Goal: Task Accomplishment & Management: Manage account settings

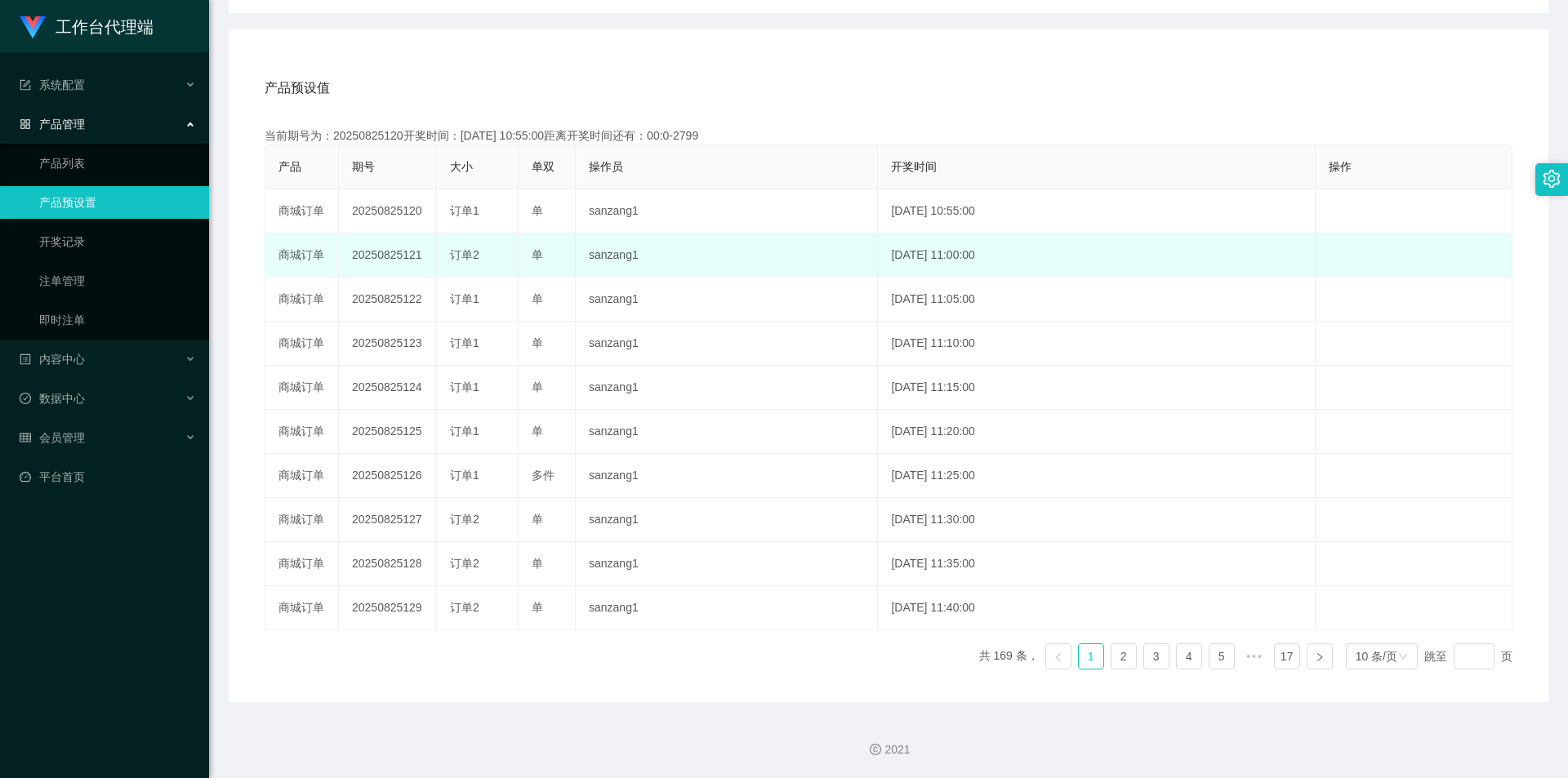
scroll to position [260, 0]
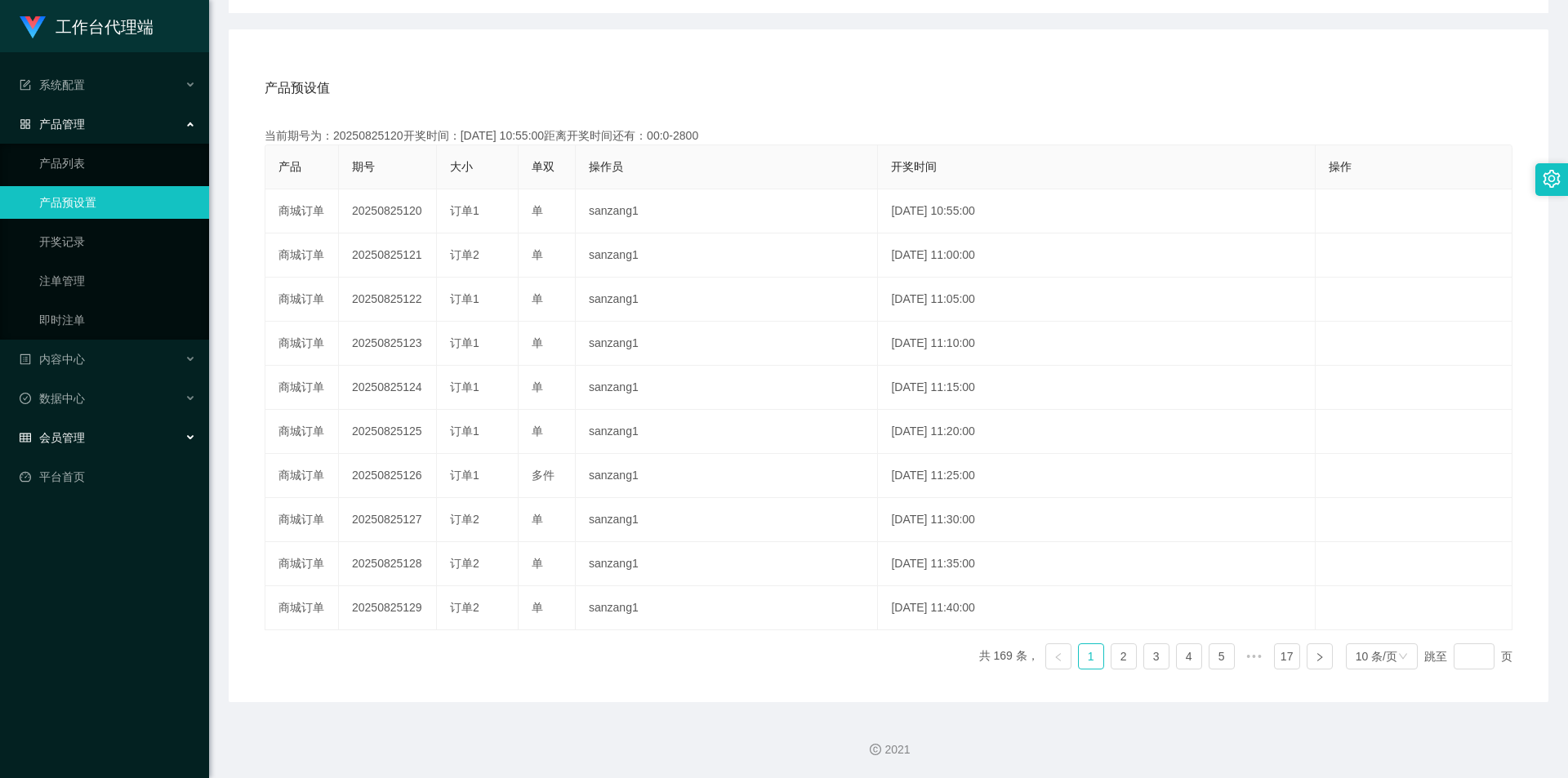
click at [101, 366] on div "会员管理" at bounding box center [104, 437] width 209 height 32
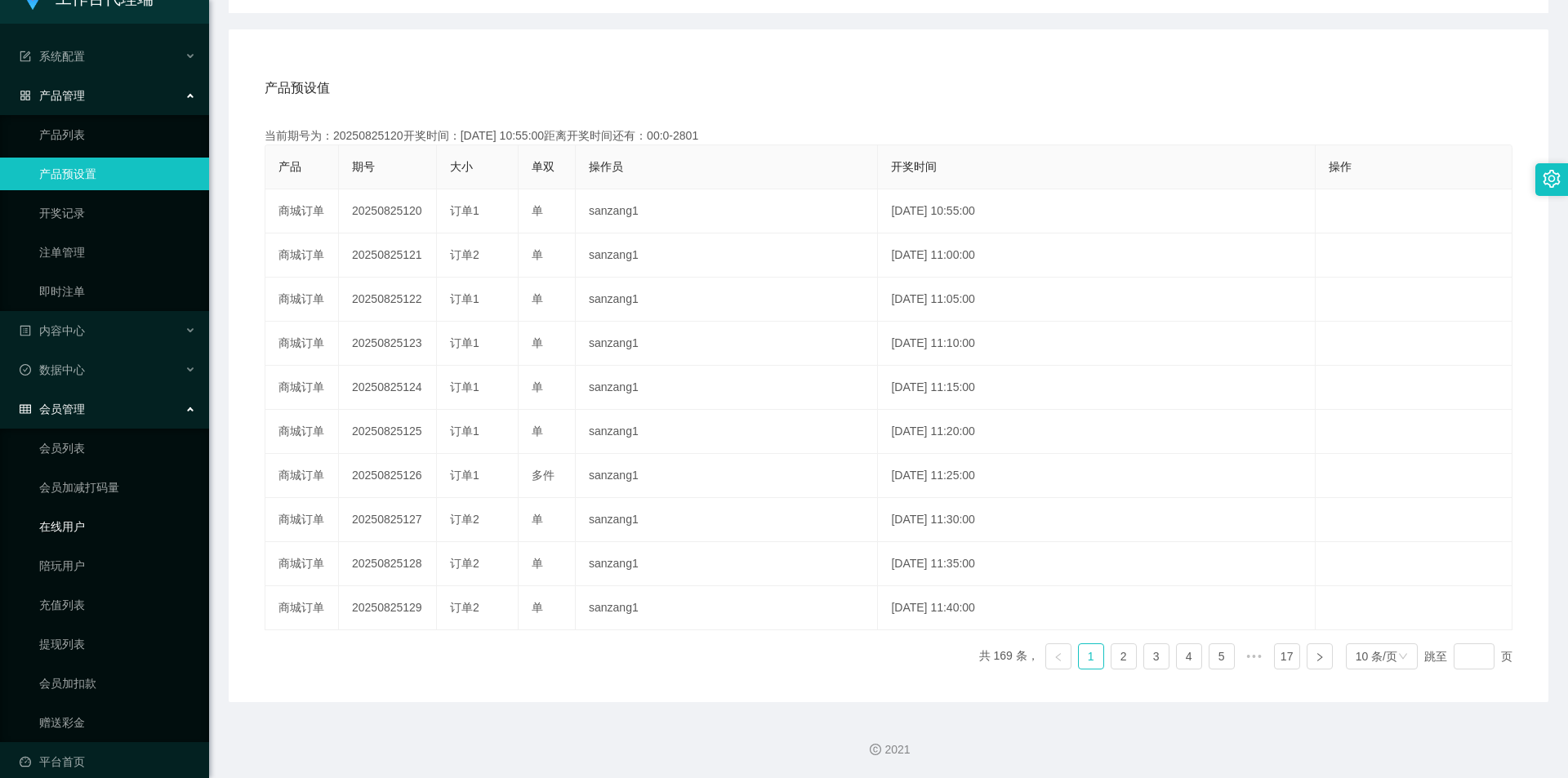
scroll to position [45, 0]
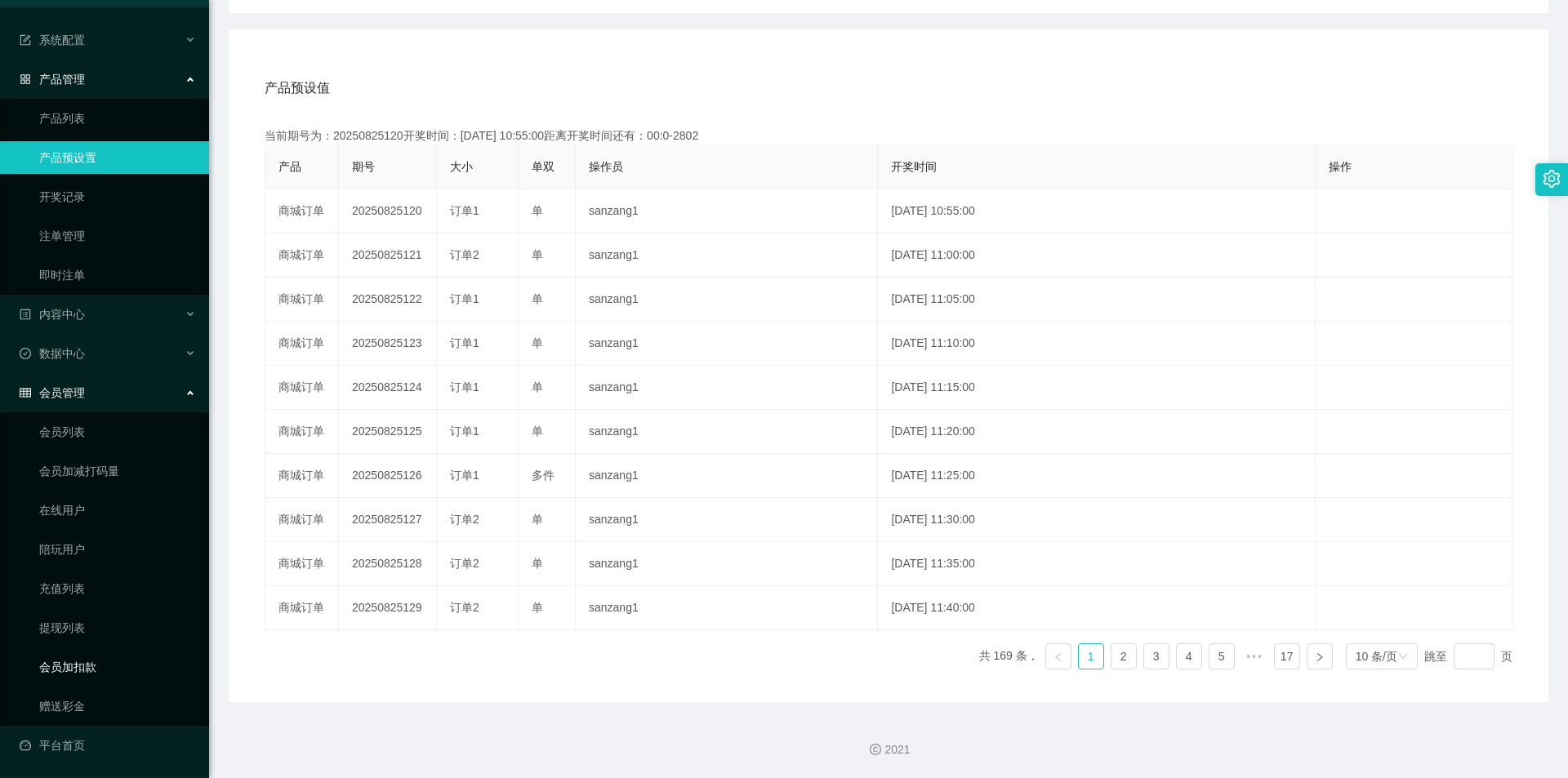
click at [103, 366] on link "会员加扣款" at bounding box center [117, 667] width 156 height 32
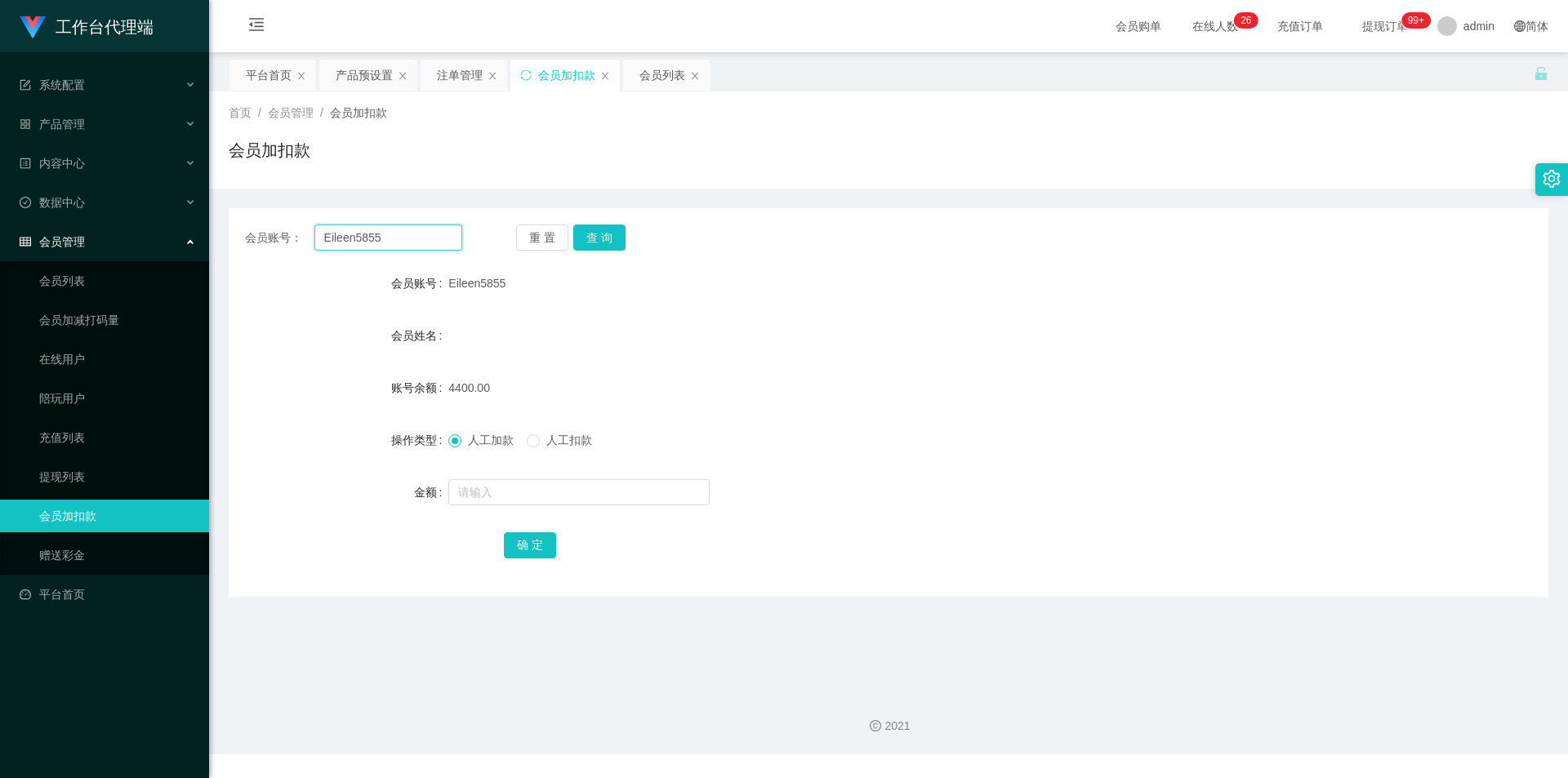
drag, startPoint x: 406, startPoint y: 241, endPoint x: 318, endPoint y: 237, distance: 88.1
click at [318, 237] on input "Eileen5855" at bounding box center [388, 238] width 148 height 26
paste input "85393821"
type input "85393821"
click at [609, 227] on button "查 询" at bounding box center [600, 238] width 52 height 26
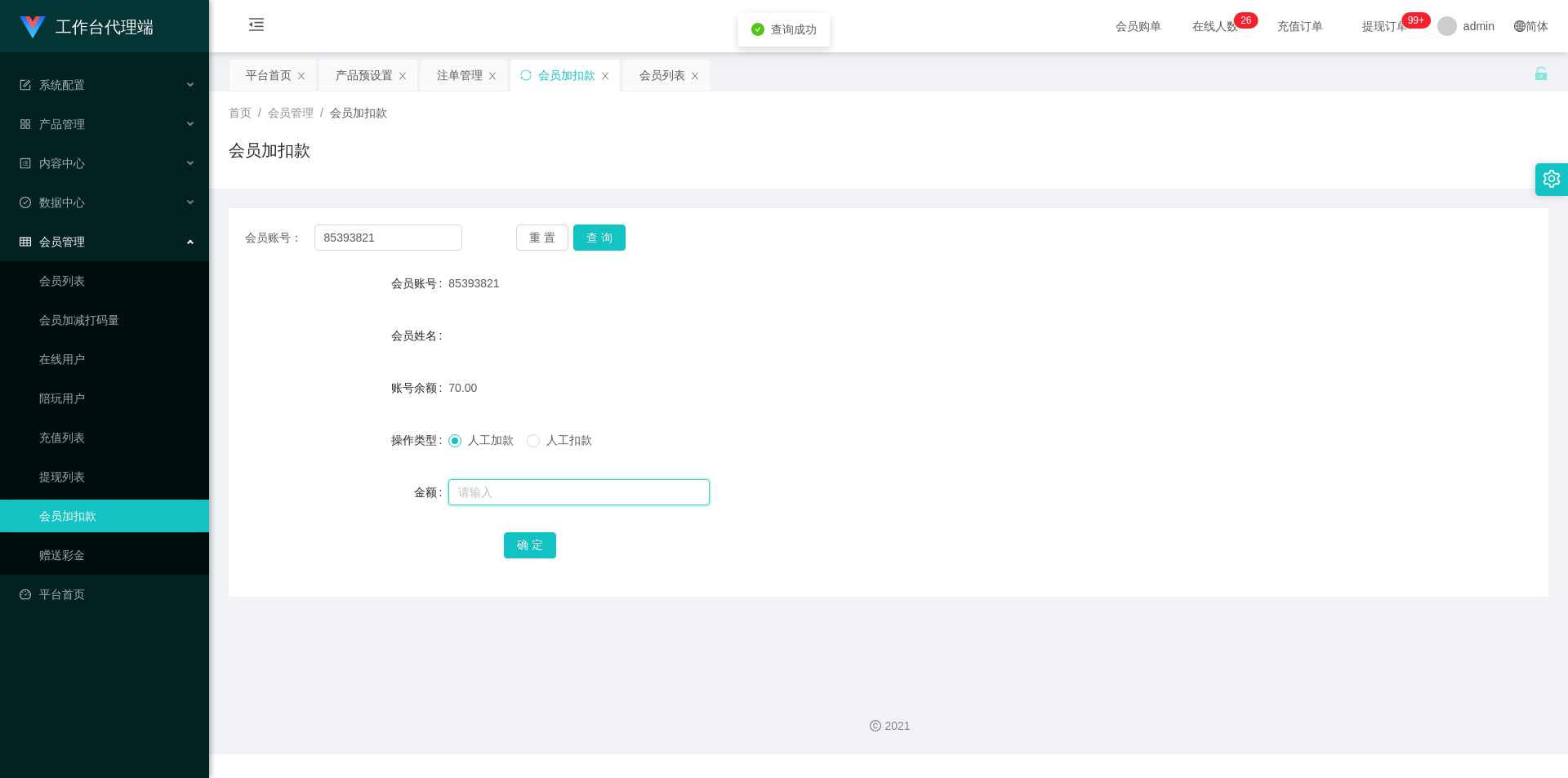
click at [520, 366] on input "text" at bounding box center [579, 492] width 261 height 26
type input "500"
click at [534, 366] on button "确 定" at bounding box center [530, 545] width 52 height 26
drag, startPoint x: 414, startPoint y: 245, endPoint x: 287, endPoint y: 241, distance: 127.1
click at [287, 241] on div "会员账号： 85393821" at bounding box center [353, 238] width 218 height 26
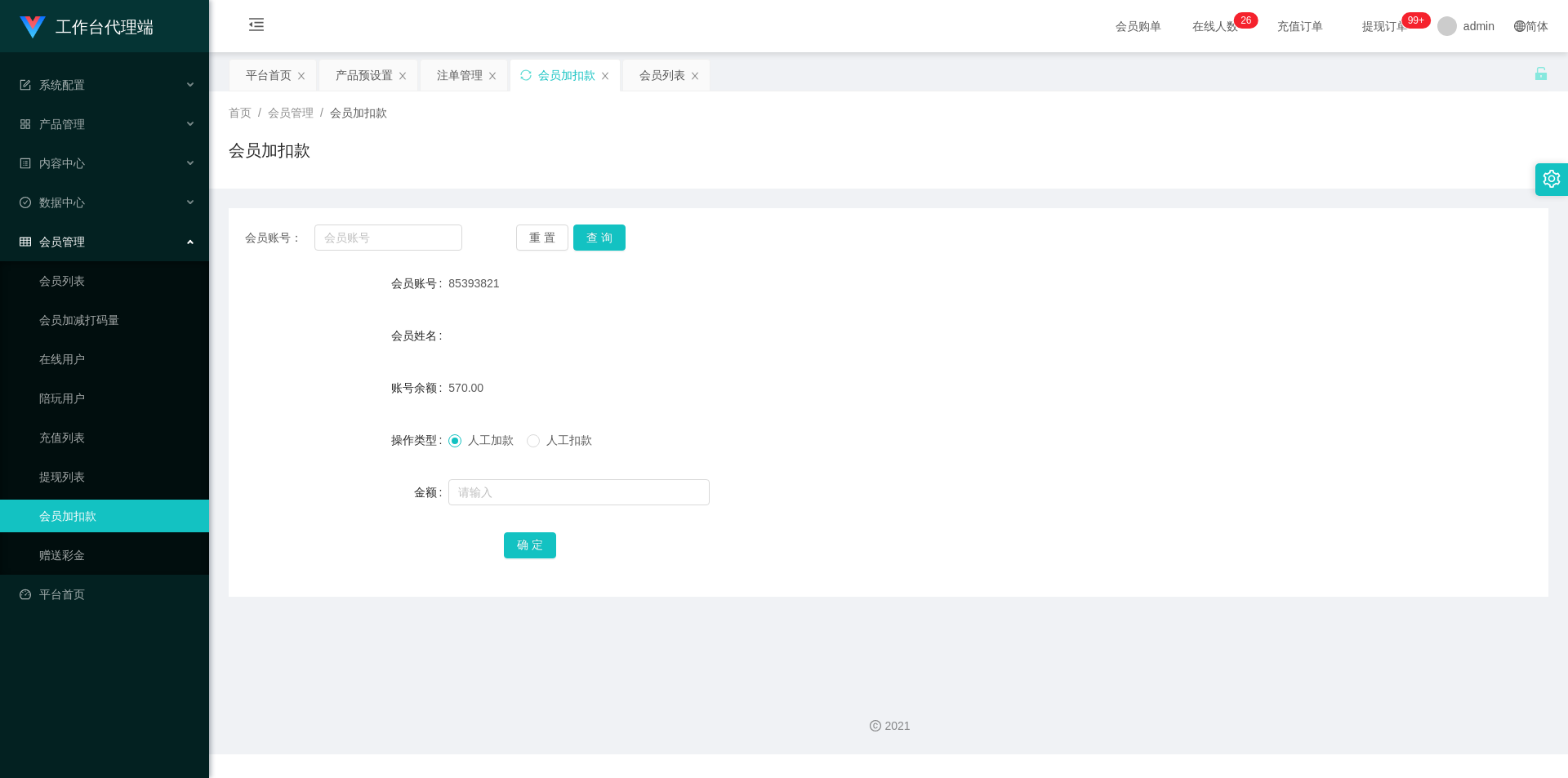
click at [73, 248] on span "会员管理" at bounding box center [52, 241] width 66 height 13
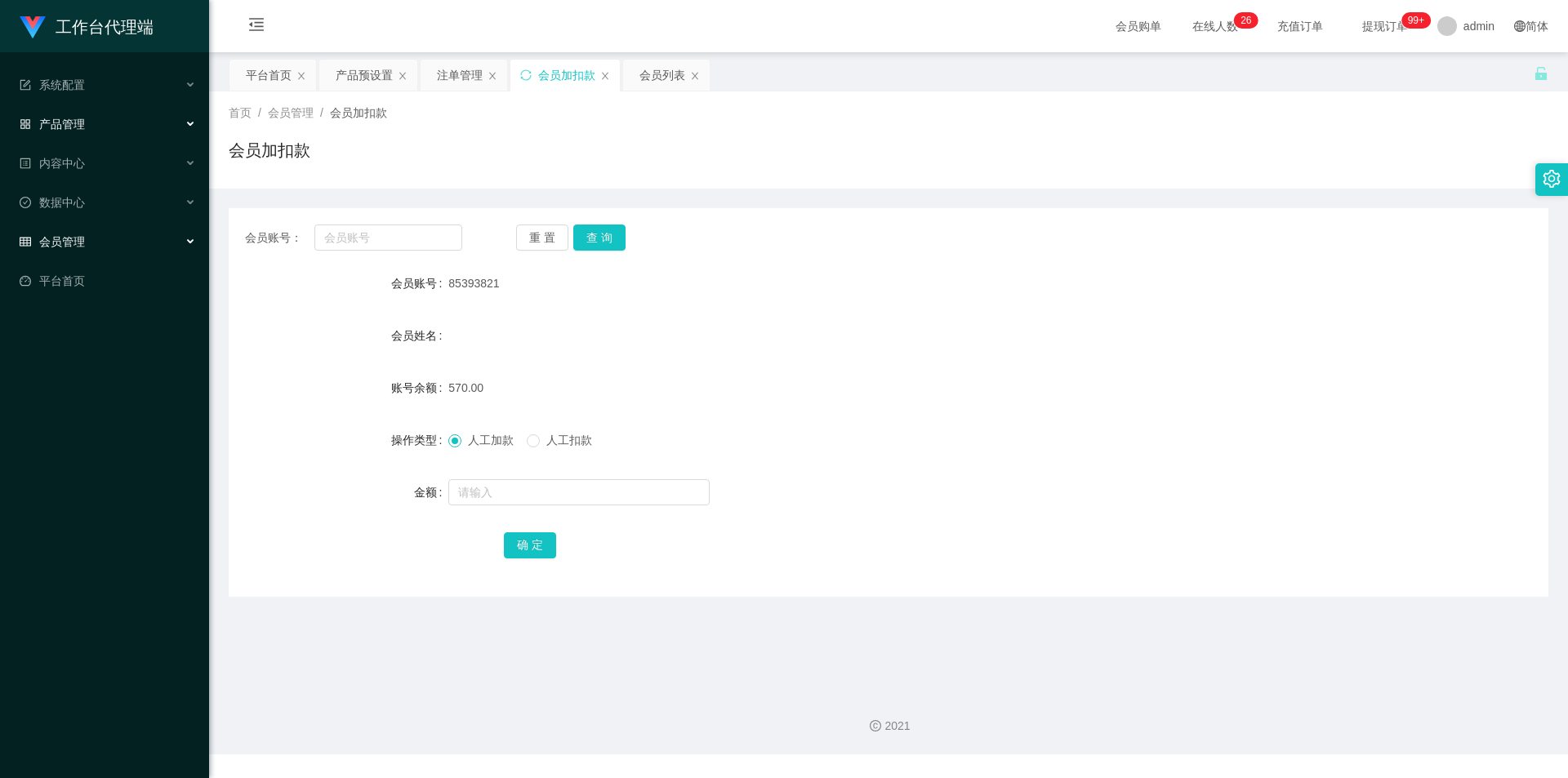
click at [118, 110] on div "产品管理" at bounding box center [104, 123] width 209 height 32
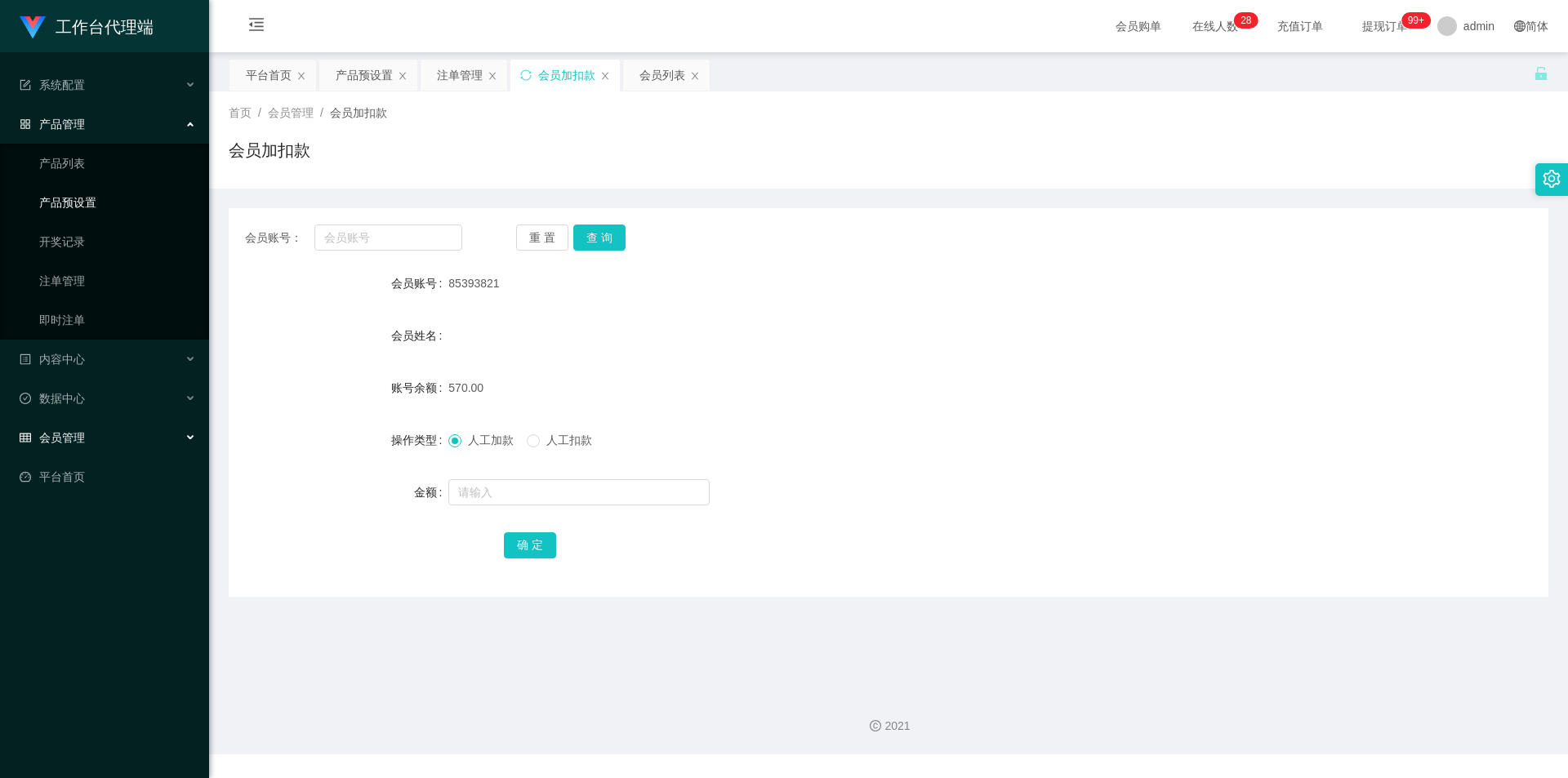
click at [125, 210] on link "产品预设置" at bounding box center [117, 202] width 156 height 32
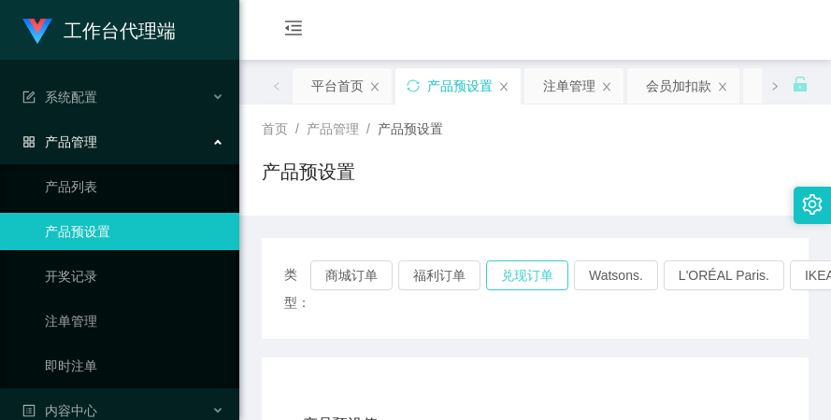
click at [505, 265] on button "兑现订单" at bounding box center [527, 276] width 82 height 30
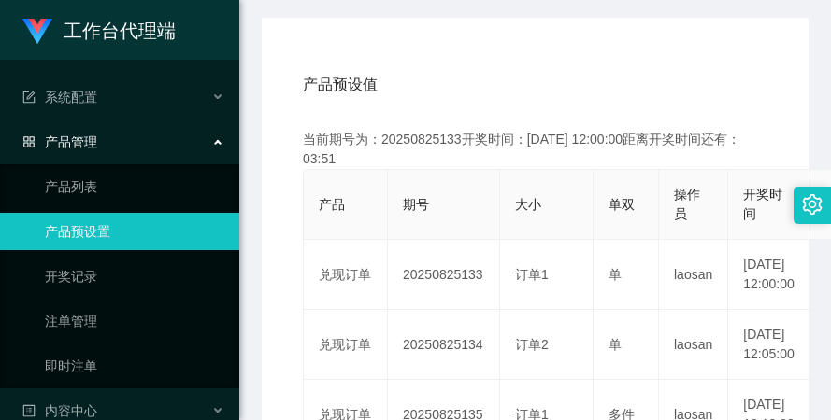
scroll to position [374, 0]
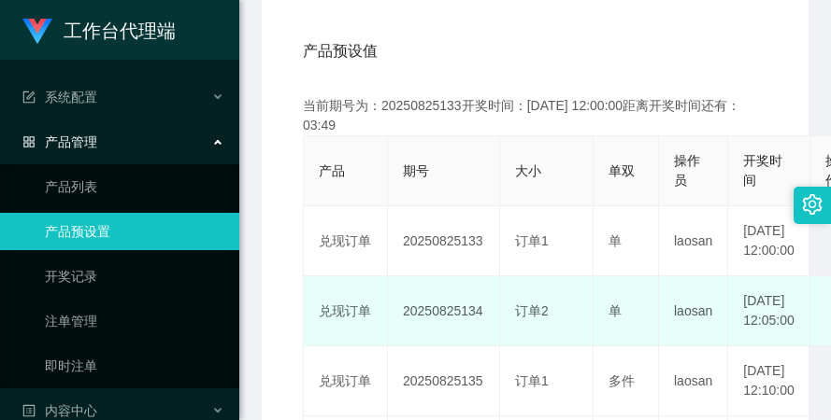
drag, startPoint x: 400, startPoint y: 336, endPoint x: 484, endPoint y: 341, distance: 84.2
click at [484, 341] on td "20250825134" at bounding box center [444, 312] width 112 height 70
copy td "20250825134"
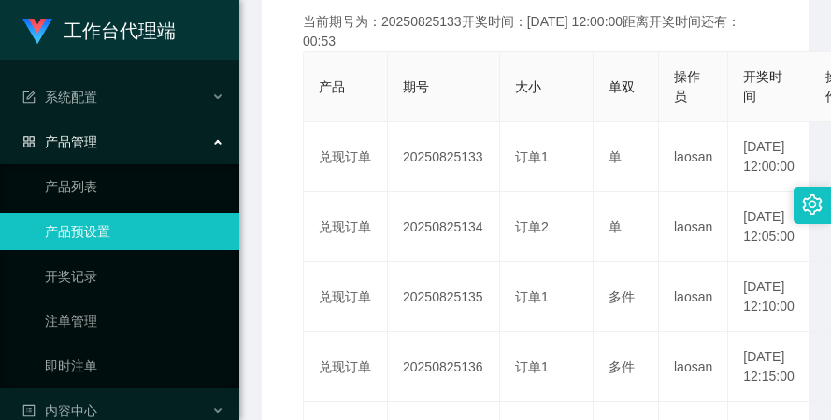
scroll to position [561, 0]
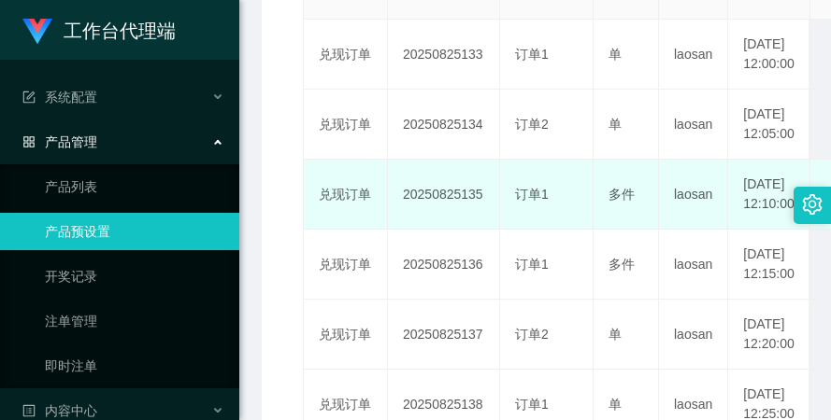
drag, startPoint x: 403, startPoint y: 239, endPoint x: 479, endPoint y: 239, distance: 76.6
click at [479, 230] on td "20250825135" at bounding box center [444, 195] width 112 height 70
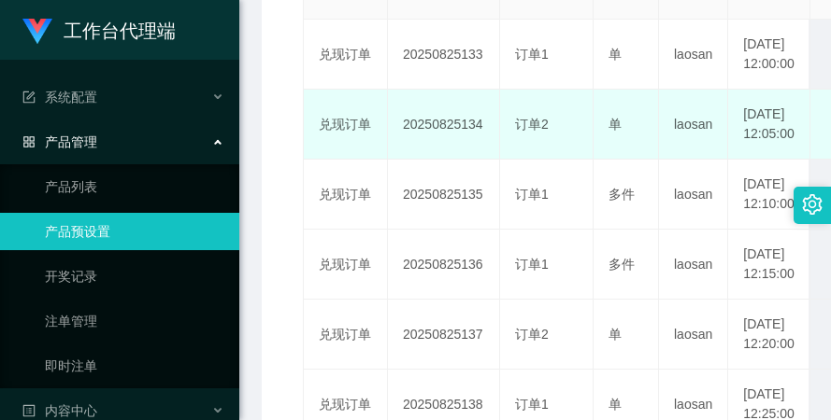
drag, startPoint x: 404, startPoint y: 149, endPoint x: 487, endPoint y: 156, distance: 83.5
click at [487, 156] on td "20250825134" at bounding box center [444, 125] width 112 height 70
copy td "20250825134"
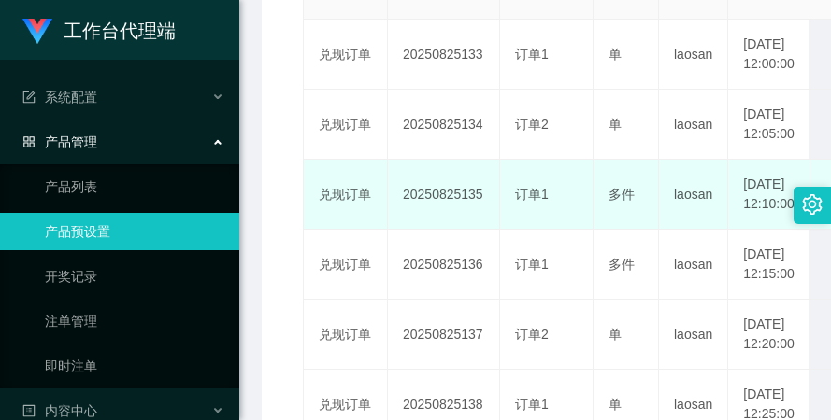
drag, startPoint x: 404, startPoint y: 232, endPoint x: 483, endPoint y: 238, distance: 79.7
click at [483, 230] on td "20250825135" at bounding box center [444, 195] width 112 height 70
copy td "20250825135"
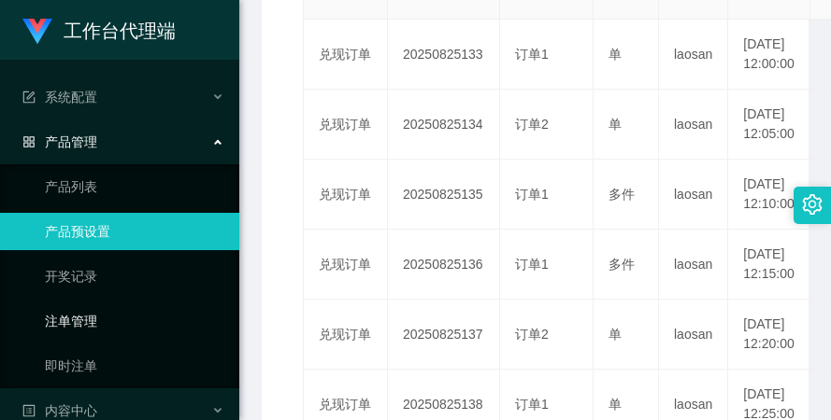
click at [149, 302] on ul "产品列表 产品预设置 开奖记录 注单管理 即时注单" at bounding box center [119, 276] width 239 height 224
click at [146, 313] on link "注单管理" at bounding box center [134, 321] width 179 height 37
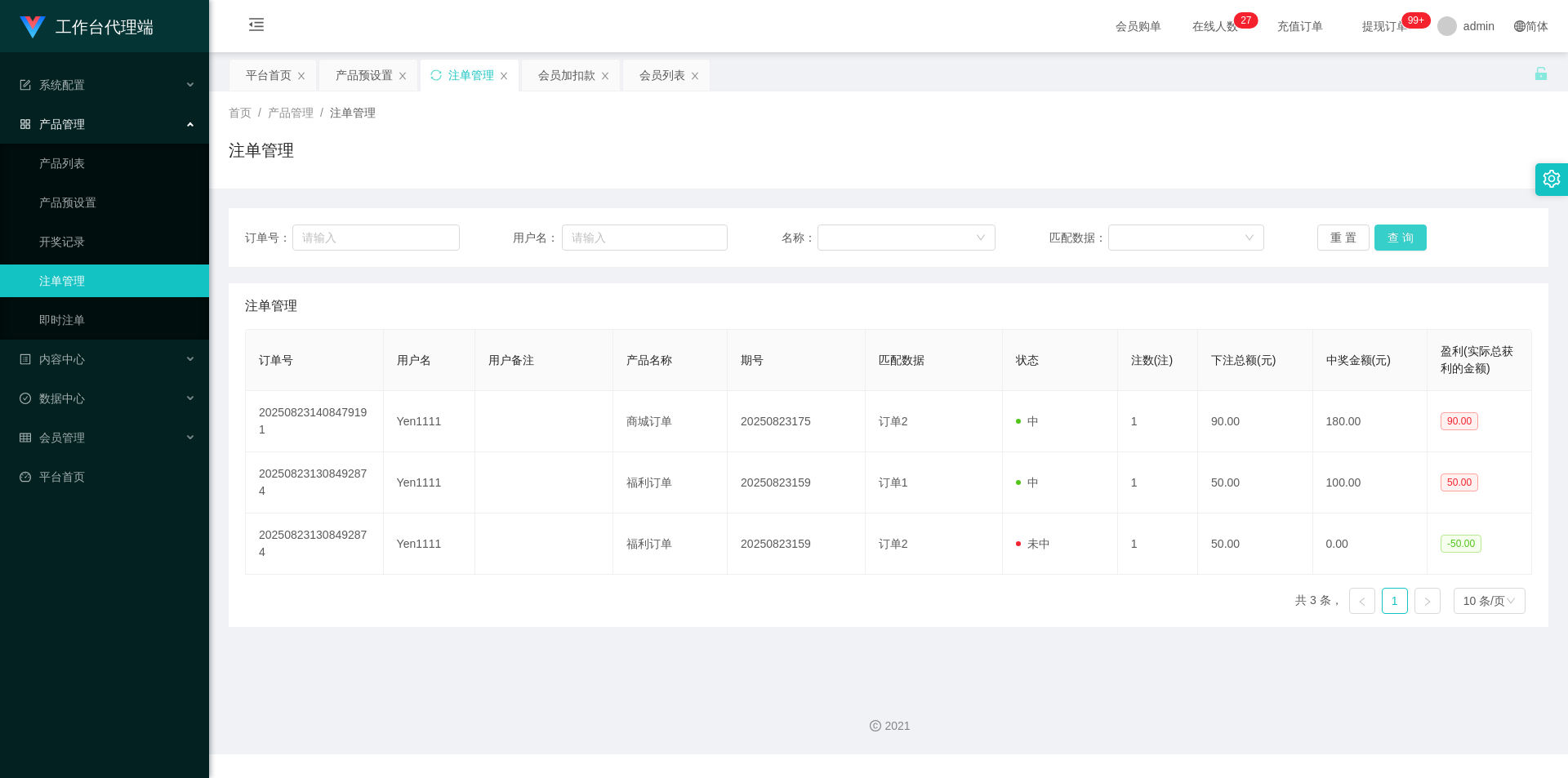
click at [725, 230] on button "查 询" at bounding box center [1400, 238] width 52 height 26
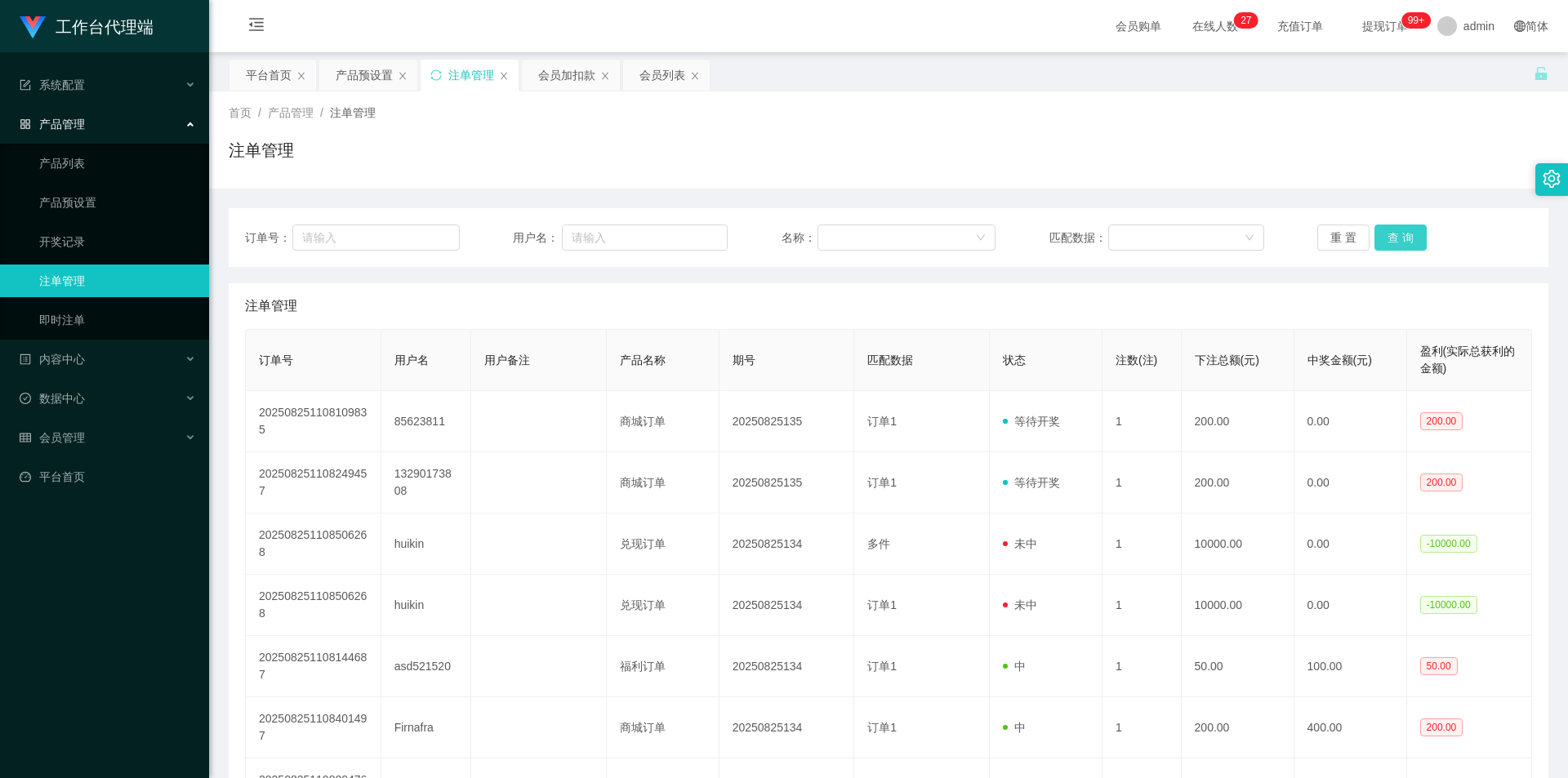
click at [725, 230] on button "查 询" at bounding box center [1400, 238] width 52 height 26
click at [725, 231] on button "查 询" at bounding box center [1400, 238] width 52 height 26
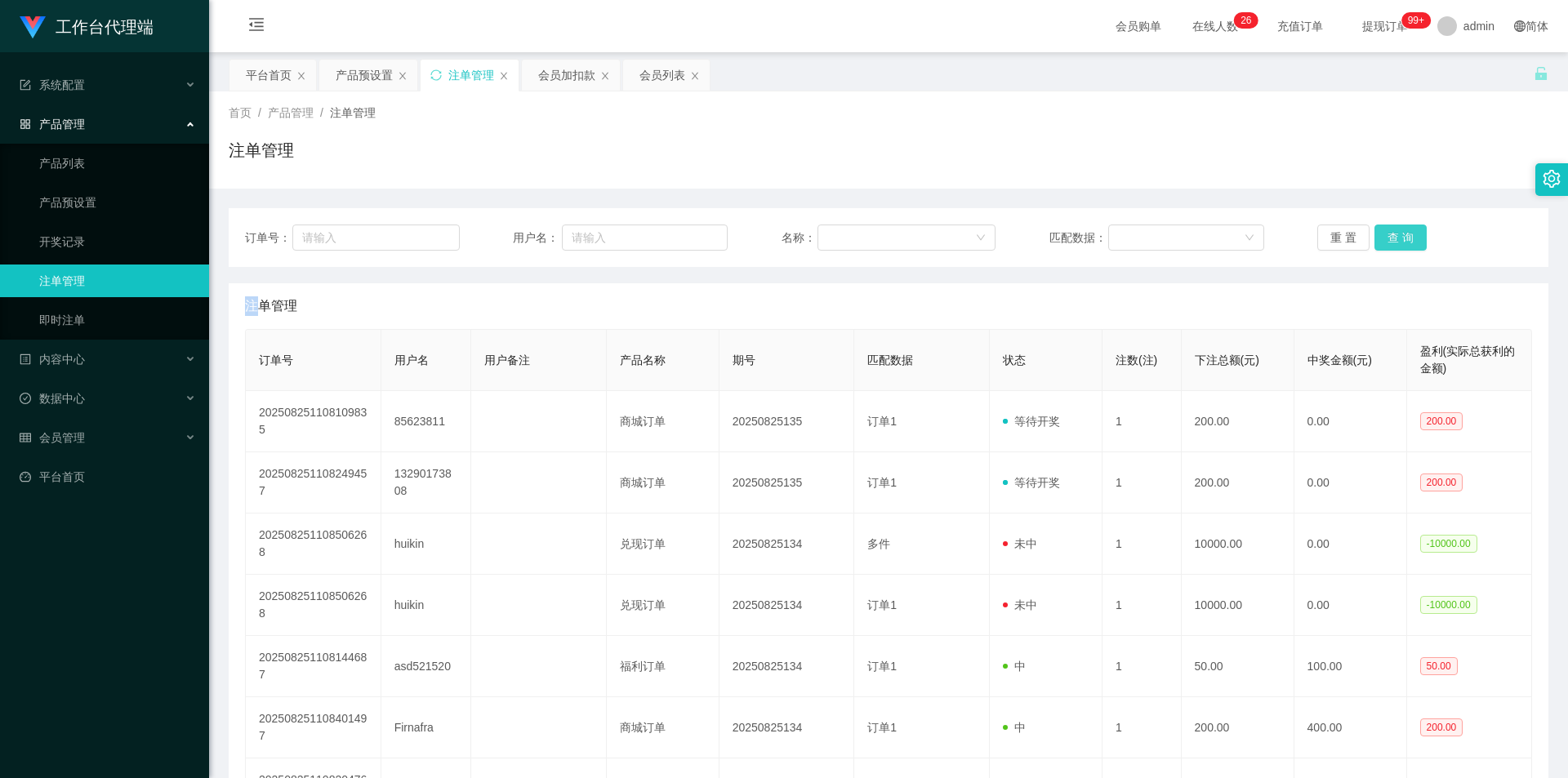
click at [725, 231] on div "重 置 查 询" at bounding box center [1425, 238] width 215 height 26
click at [725, 231] on button "查 询" at bounding box center [1400, 238] width 52 height 26
click at [725, 232] on button "重 置" at bounding box center [1343, 238] width 52 height 26
click at [725, 231] on button "查 询" at bounding box center [1400, 238] width 52 height 26
click at [725, 242] on button "查 询" at bounding box center [1400, 238] width 52 height 26
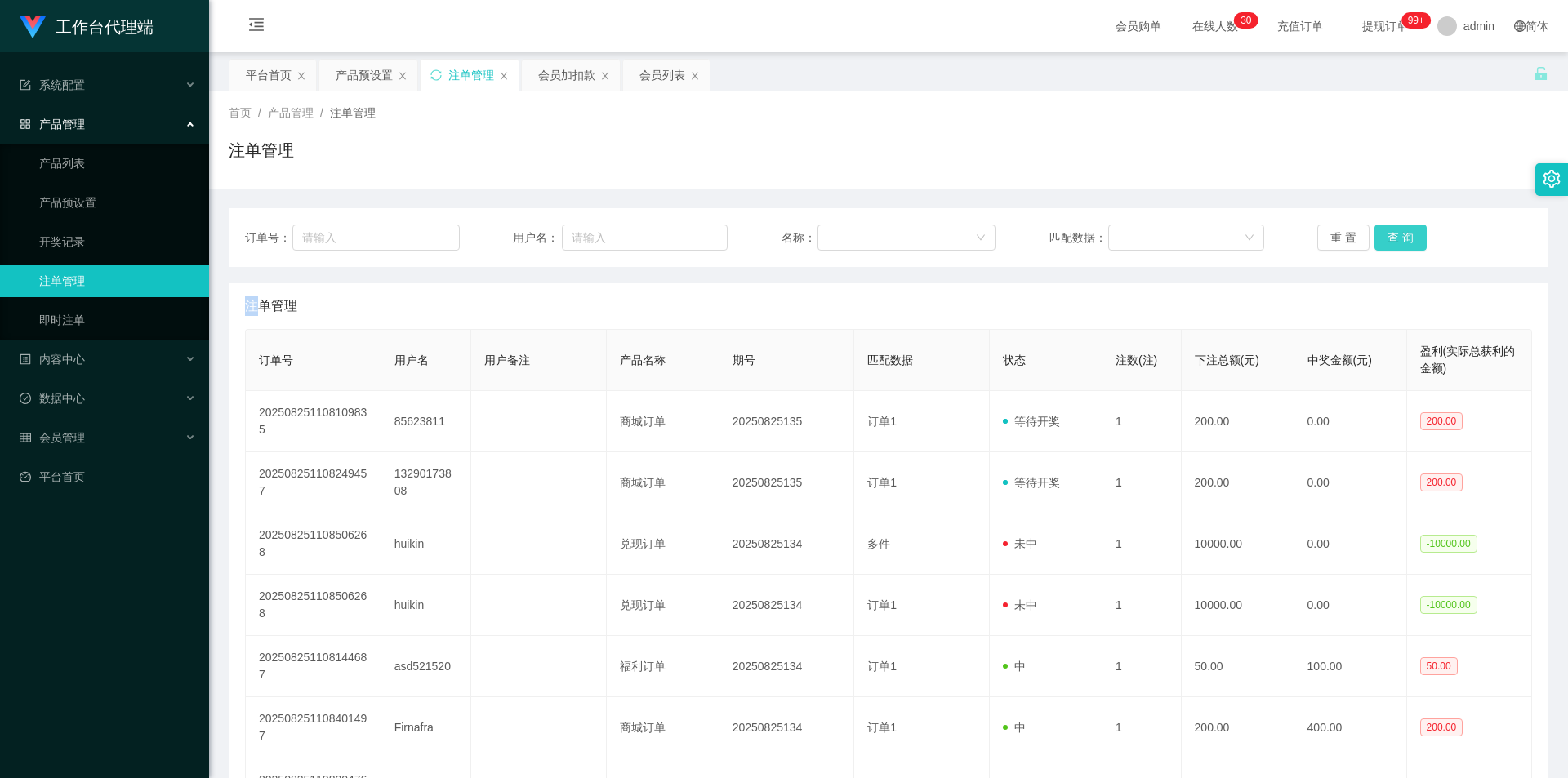
click at [725, 236] on button "查 询" at bounding box center [1400, 238] width 52 height 26
click at [725, 237] on button "重 置" at bounding box center [1343, 238] width 52 height 26
click at [725, 231] on button "查 询" at bounding box center [1400, 238] width 52 height 26
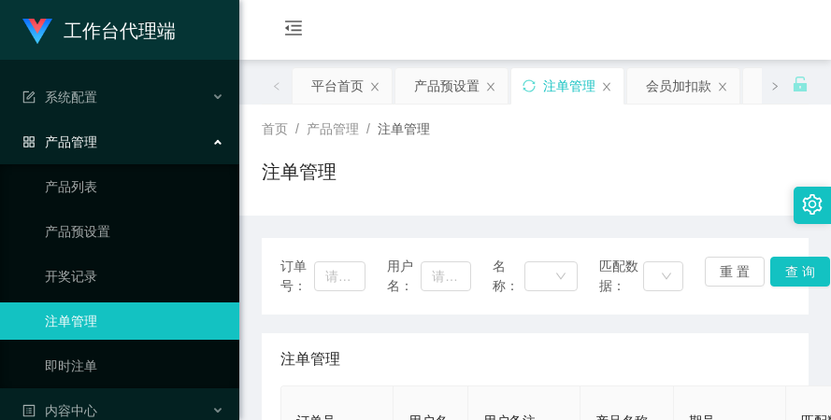
click at [563, 11] on div "会员购单 在线人数 0 1 2 3 4 5 6 7 8 9 0 1 2 3 4 5 6 7 8 9 0 1 2 3 4 5 6 7 8 9 0 1 2 3 4…" at bounding box center [534, 30] width 591 height 61
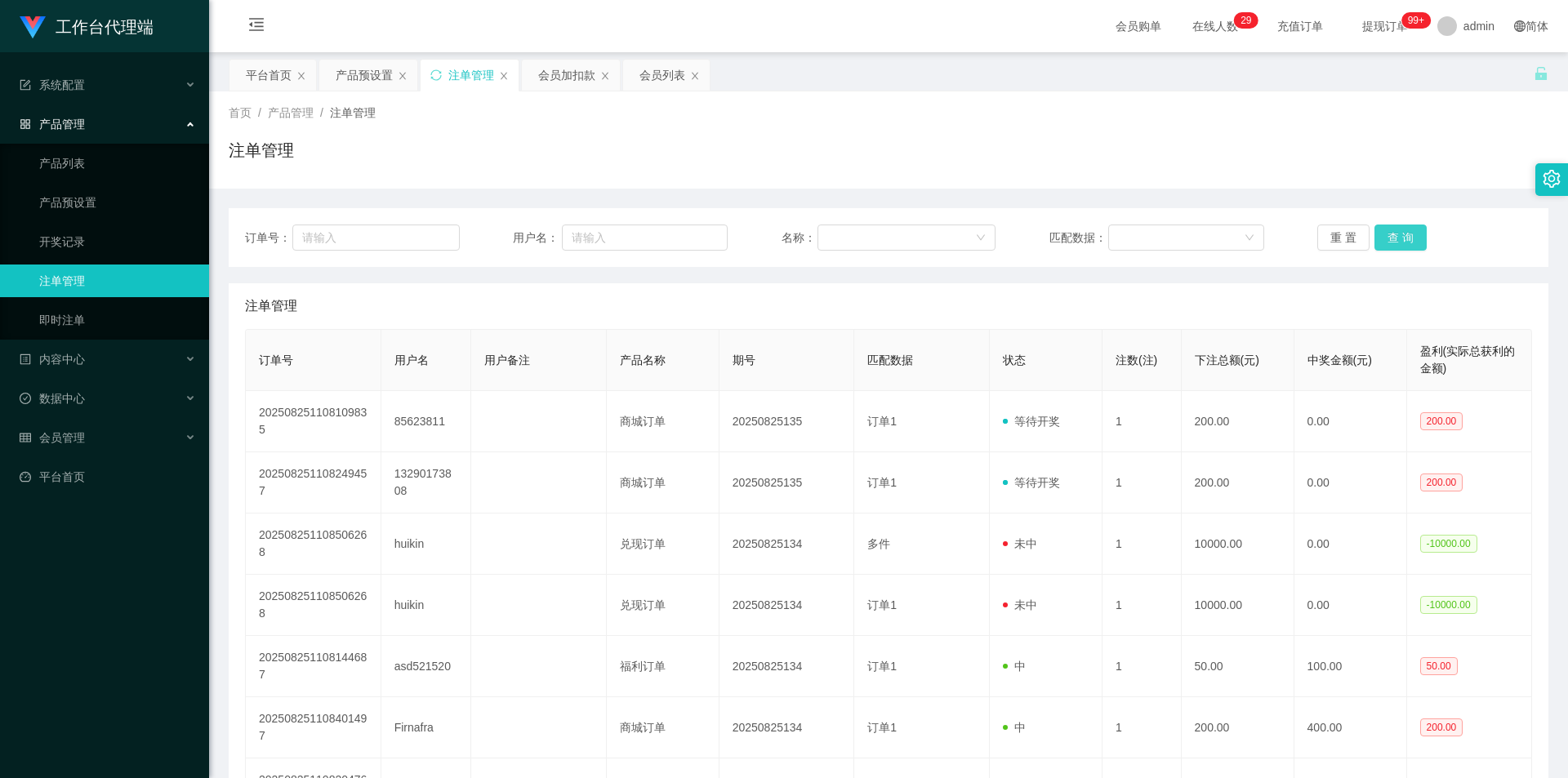
click at [725, 230] on button "查 询" at bounding box center [1400, 238] width 52 height 26
click at [725, 245] on button "查 询" at bounding box center [1400, 238] width 52 height 26
click at [725, 227] on button "查 询" at bounding box center [1400, 238] width 52 height 26
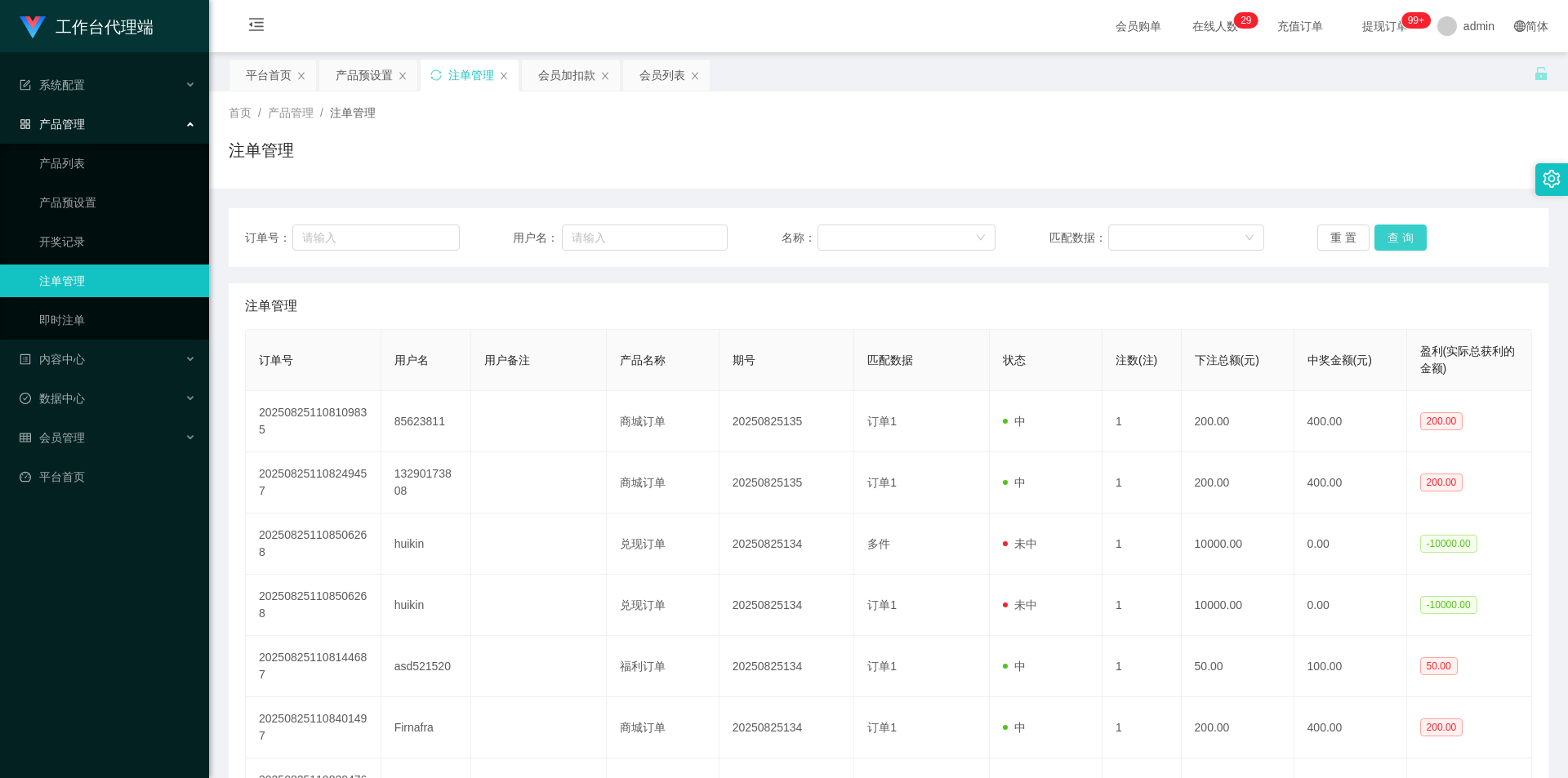
click at [725, 227] on button "查 询" at bounding box center [1400, 238] width 52 height 26
click at [725, 227] on div "重 置 查 询" at bounding box center [1425, 238] width 215 height 26
click at [725, 227] on button "查 询" at bounding box center [1400, 238] width 52 height 26
click at [725, 227] on div "重 置 查 询" at bounding box center [1425, 238] width 215 height 26
click at [725, 227] on button "查 询" at bounding box center [1400, 238] width 52 height 26
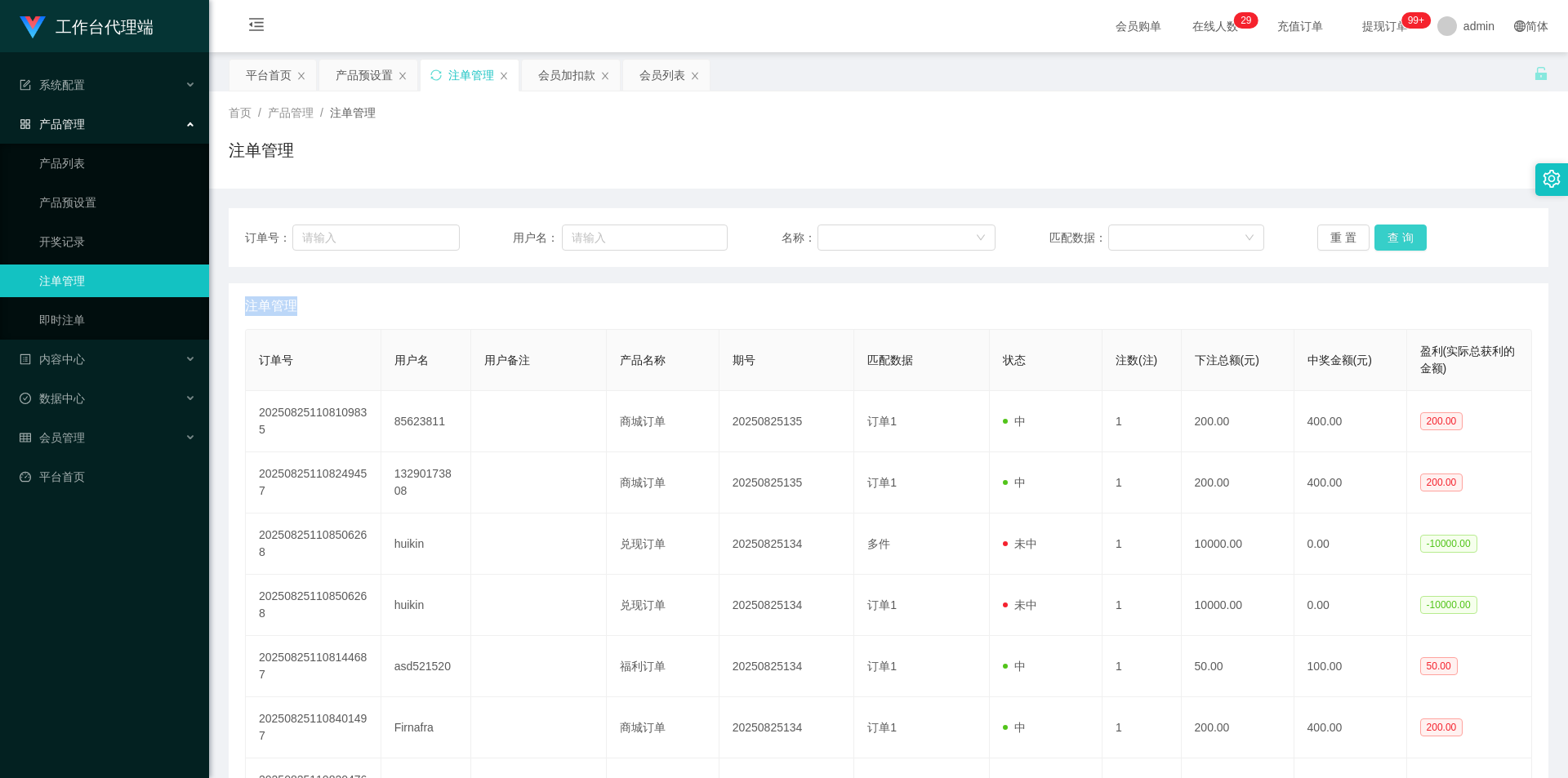
click at [725, 227] on div "重 置 查 询" at bounding box center [1425, 238] width 215 height 26
click at [92, 366] on div "会员管理" at bounding box center [104, 437] width 209 height 32
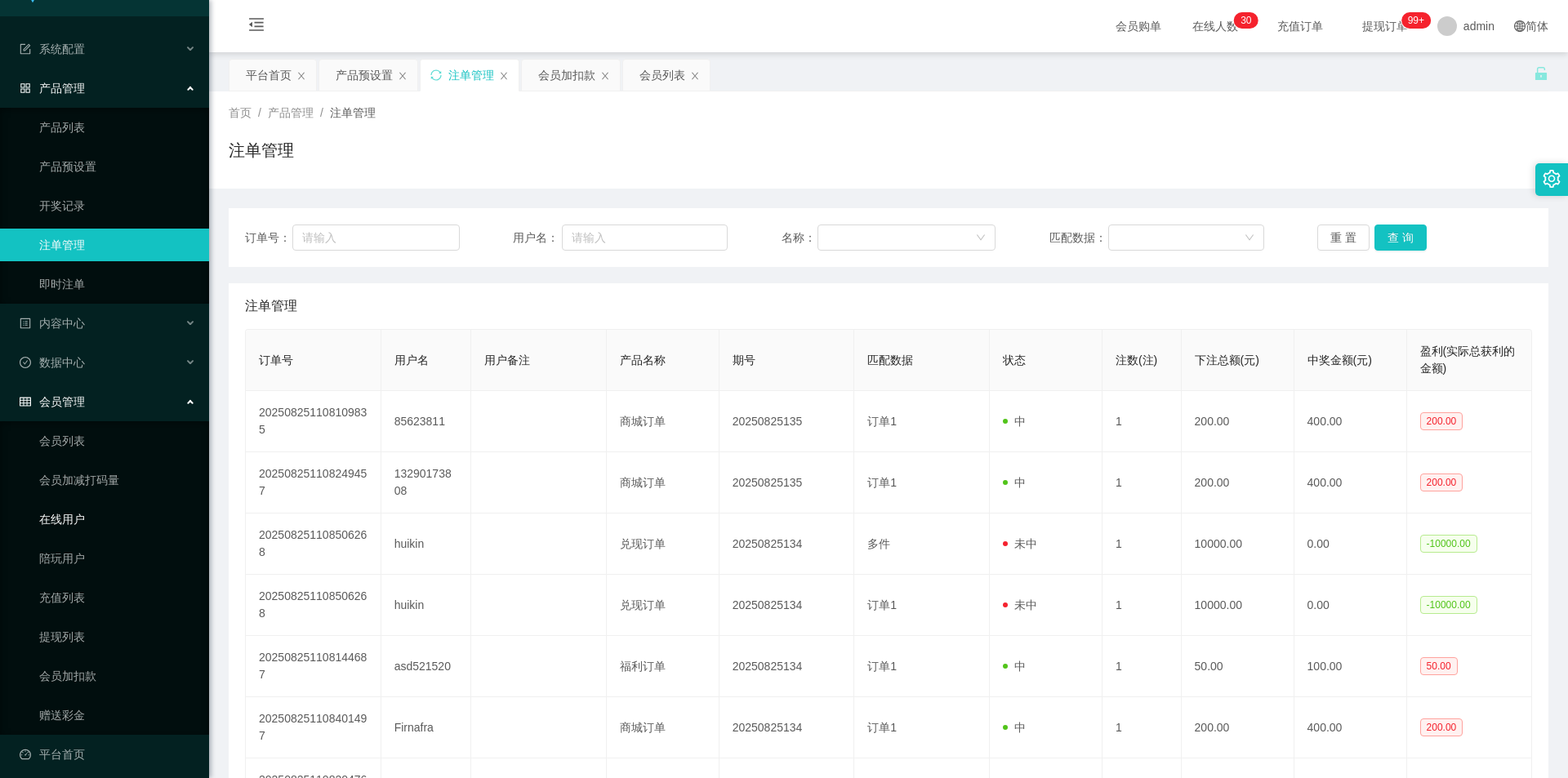
scroll to position [45, 0]
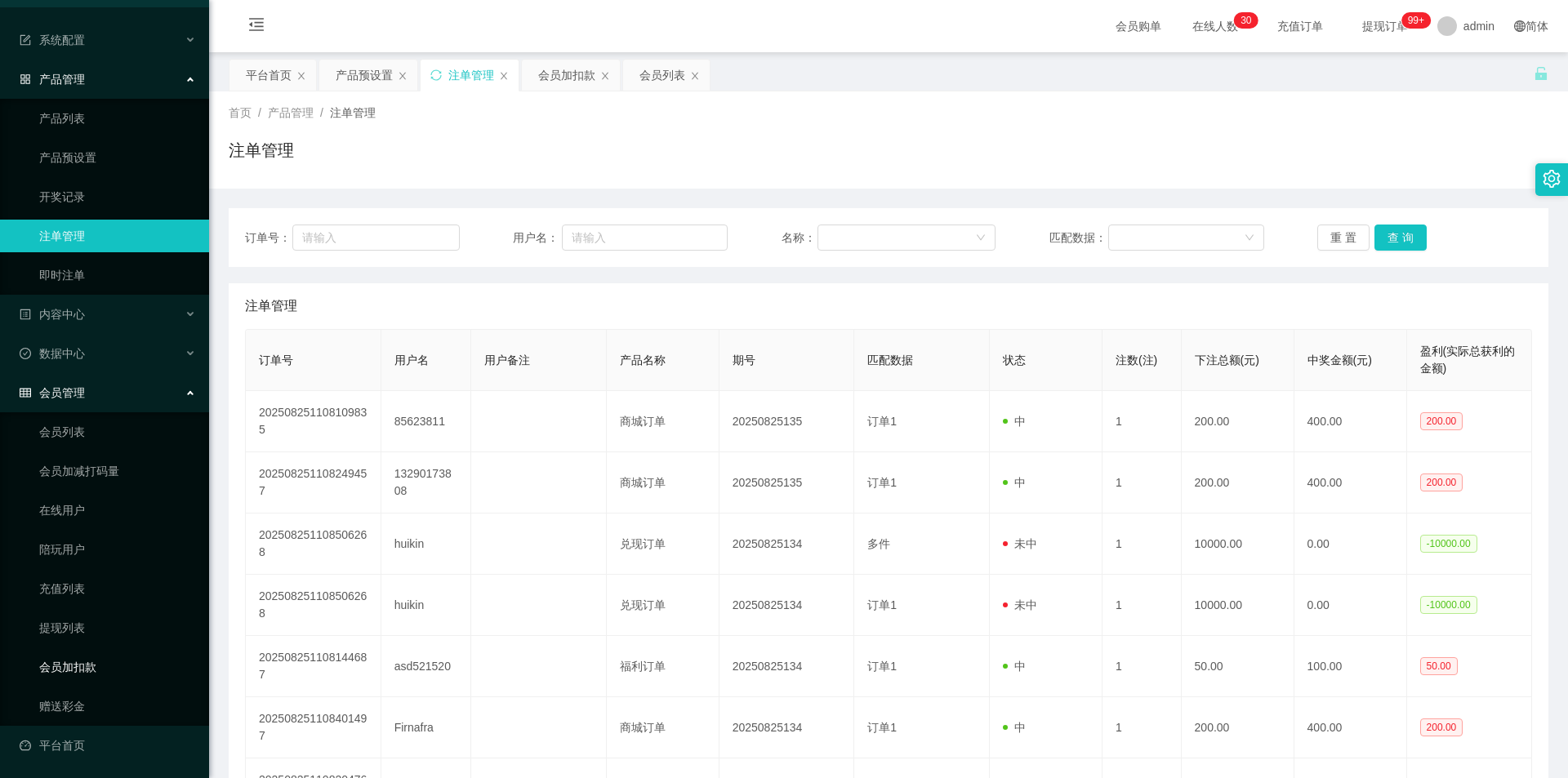
click at [112, 366] on link "会员加扣款" at bounding box center [117, 667] width 156 height 32
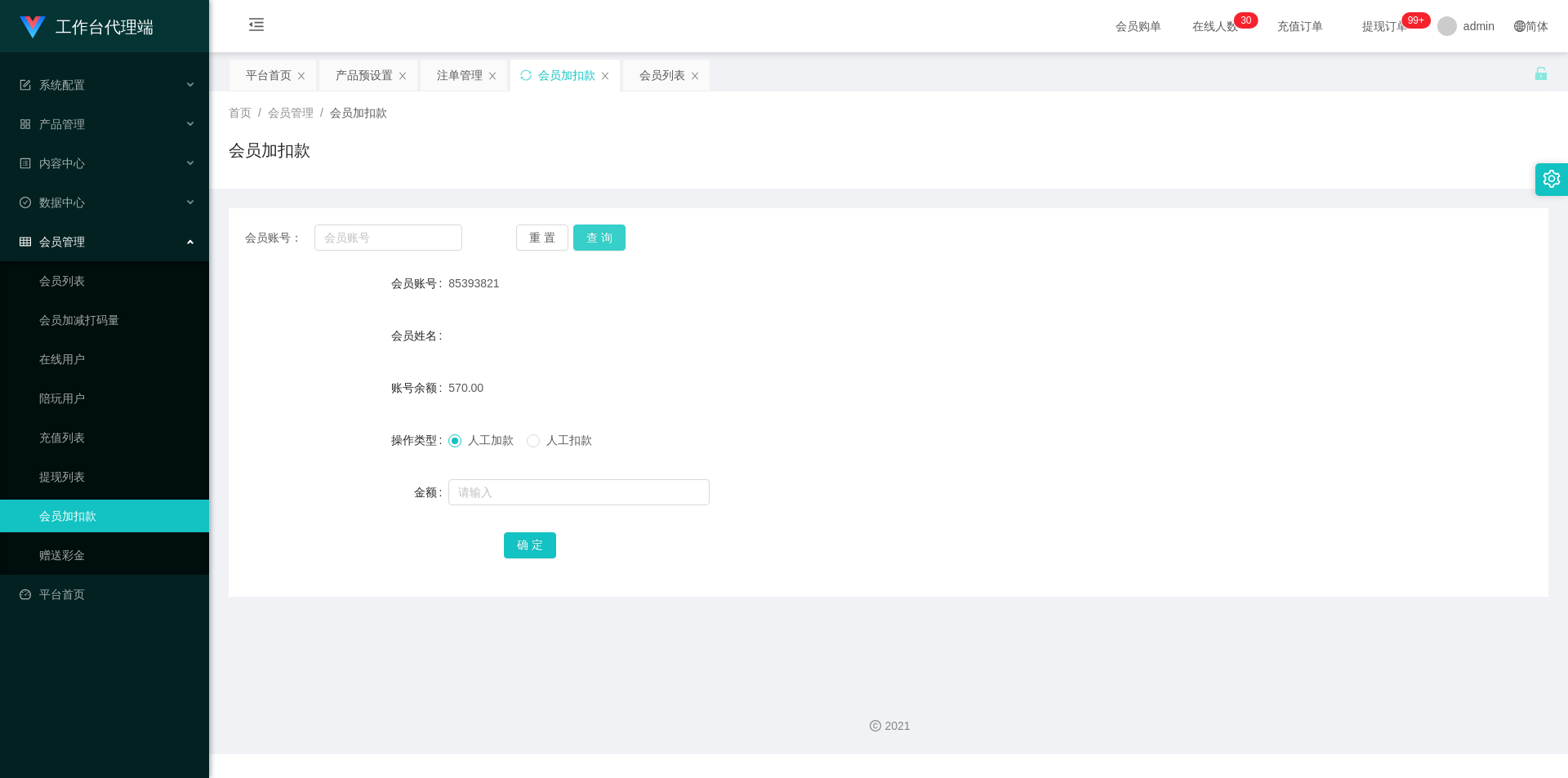
click at [618, 233] on button "查 询" at bounding box center [600, 238] width 52 height 26
drag, startPoint x: 448, startPoint y: 280, endPoint x: 513, endPoint y: 280, distance: 65.0
click at [513, 280] on div "85393821" at bounding box center [833, 283] width 770 height 32
copy span "85393821"
click at [372, 227] on input "text" at bounding box center [388, 238] width 148 height 26
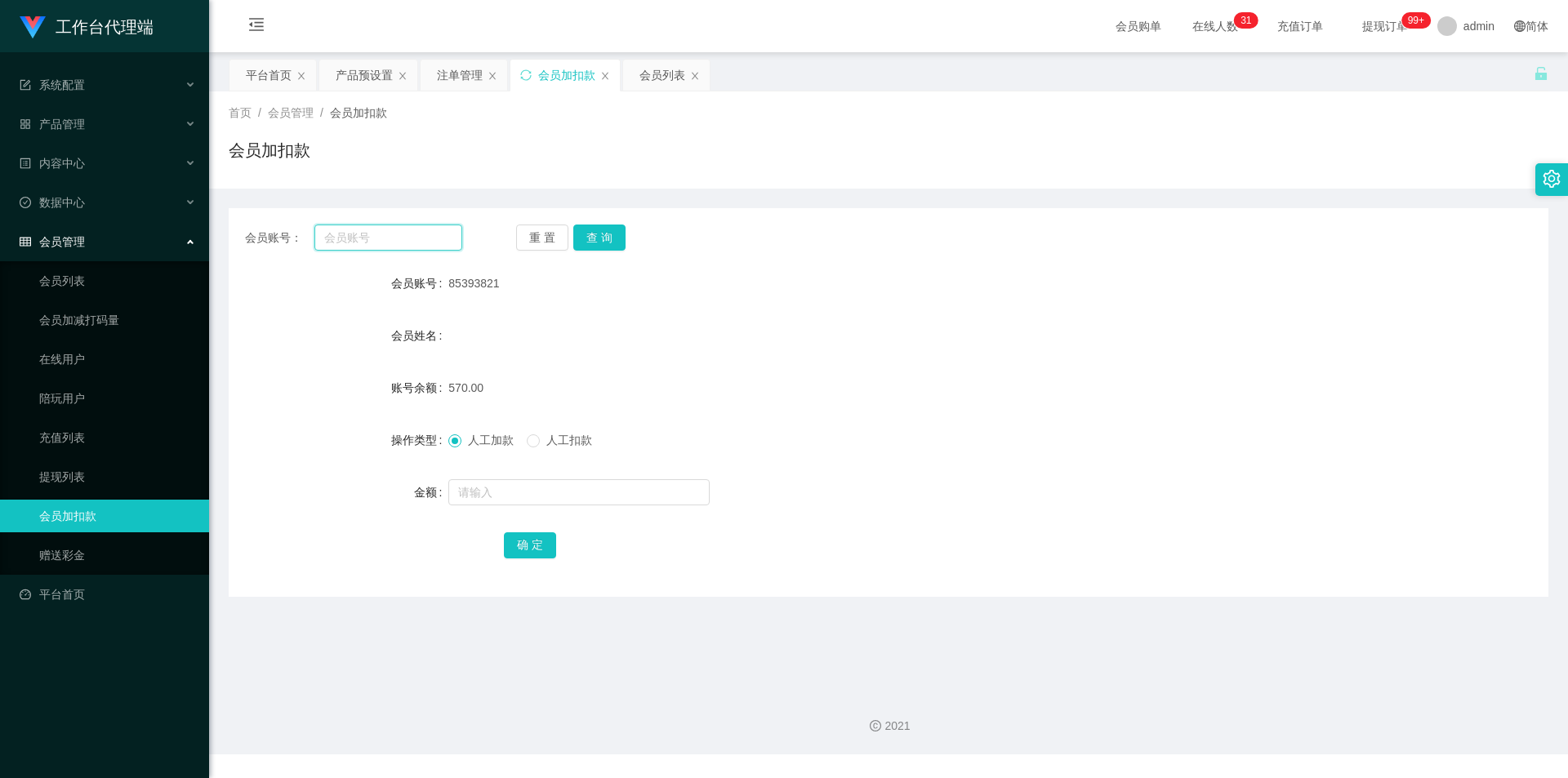
paste input "85393821"
type input "85393821"
click at [605, 236] on button "查 询" at bounding box center [600, 238] width 52 height 26
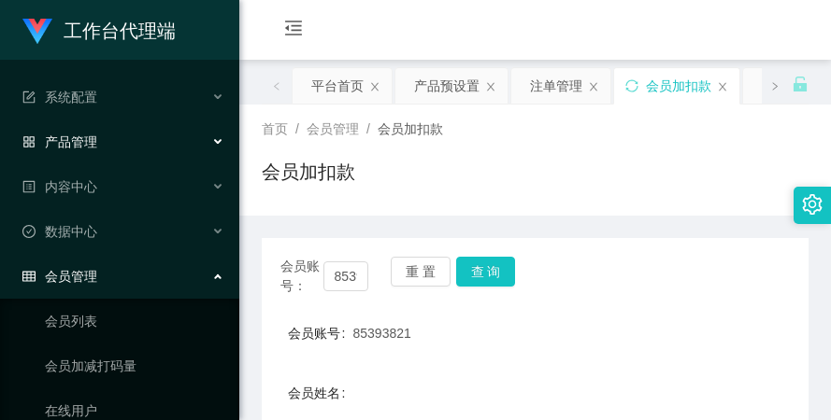
click at [140, 135] on div "产品管理" at bounding box center [119, 141] width 239 height 37
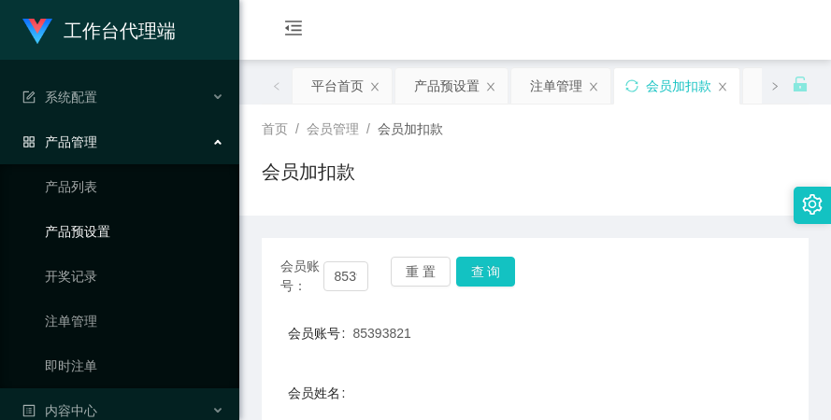
click at [130, 235] on link "产品预设置" at bounding box center [134, 231] width 179 height 37
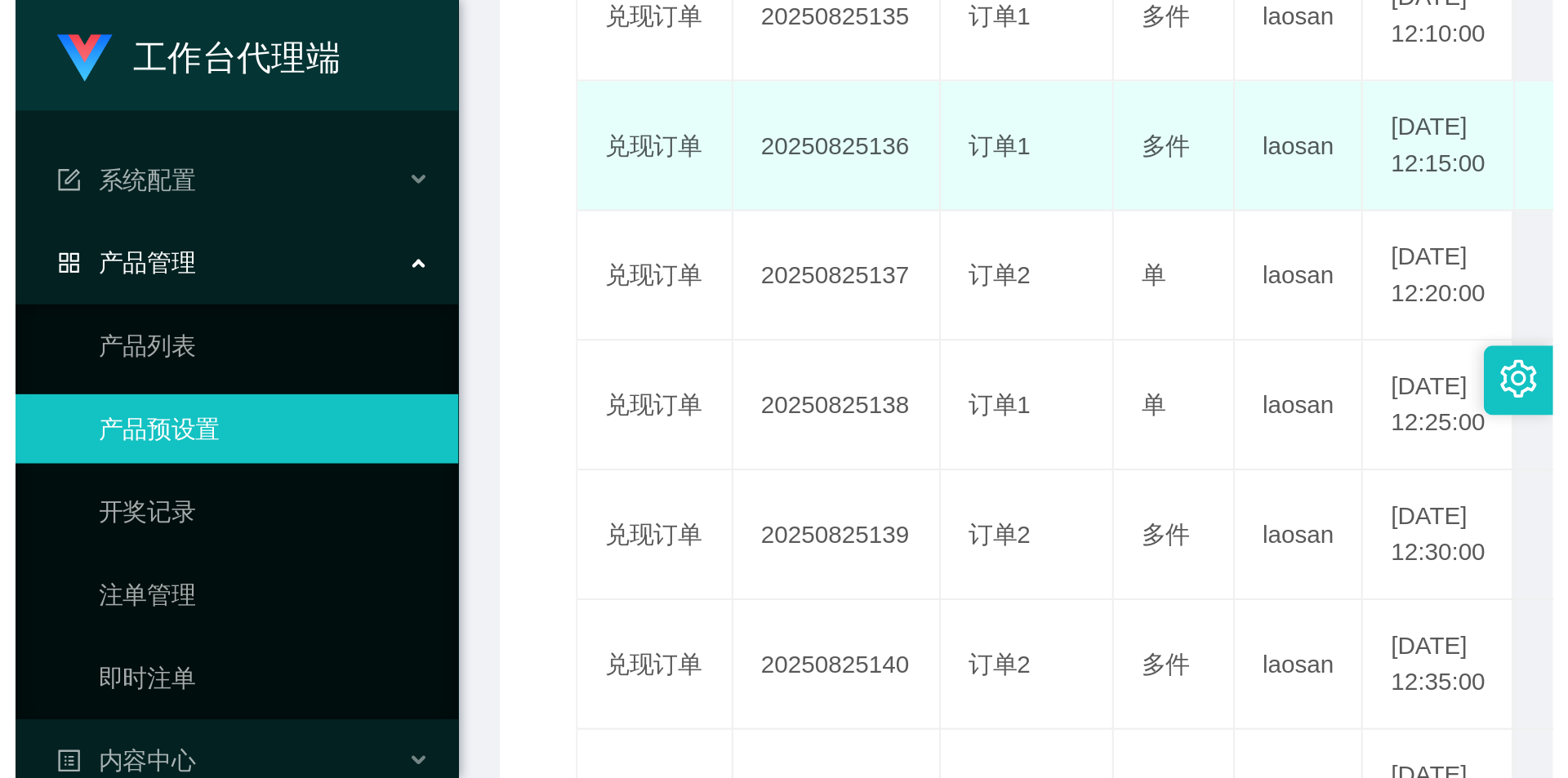
scroll to position [653, 0]
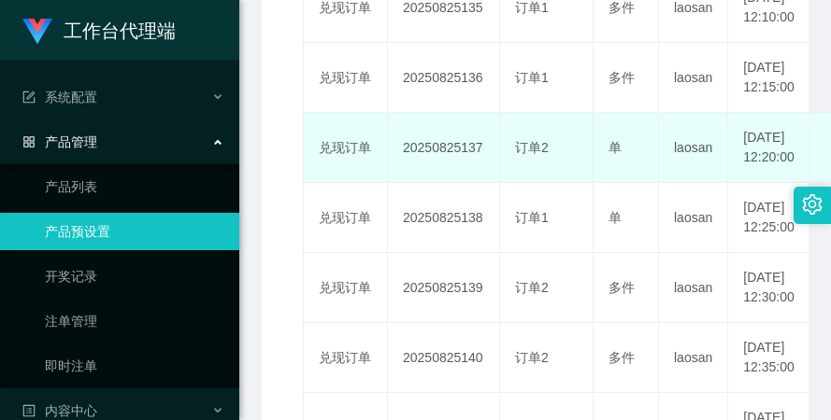
drag, startPoint x: 404, startPoint y: 239, endPoint x: 482, endPoint y: 229, distance: 79.1
click at [482, 183] on td "20250825137" at bounding box center [444, 148] width 112 height 70
copy td "20250825137"
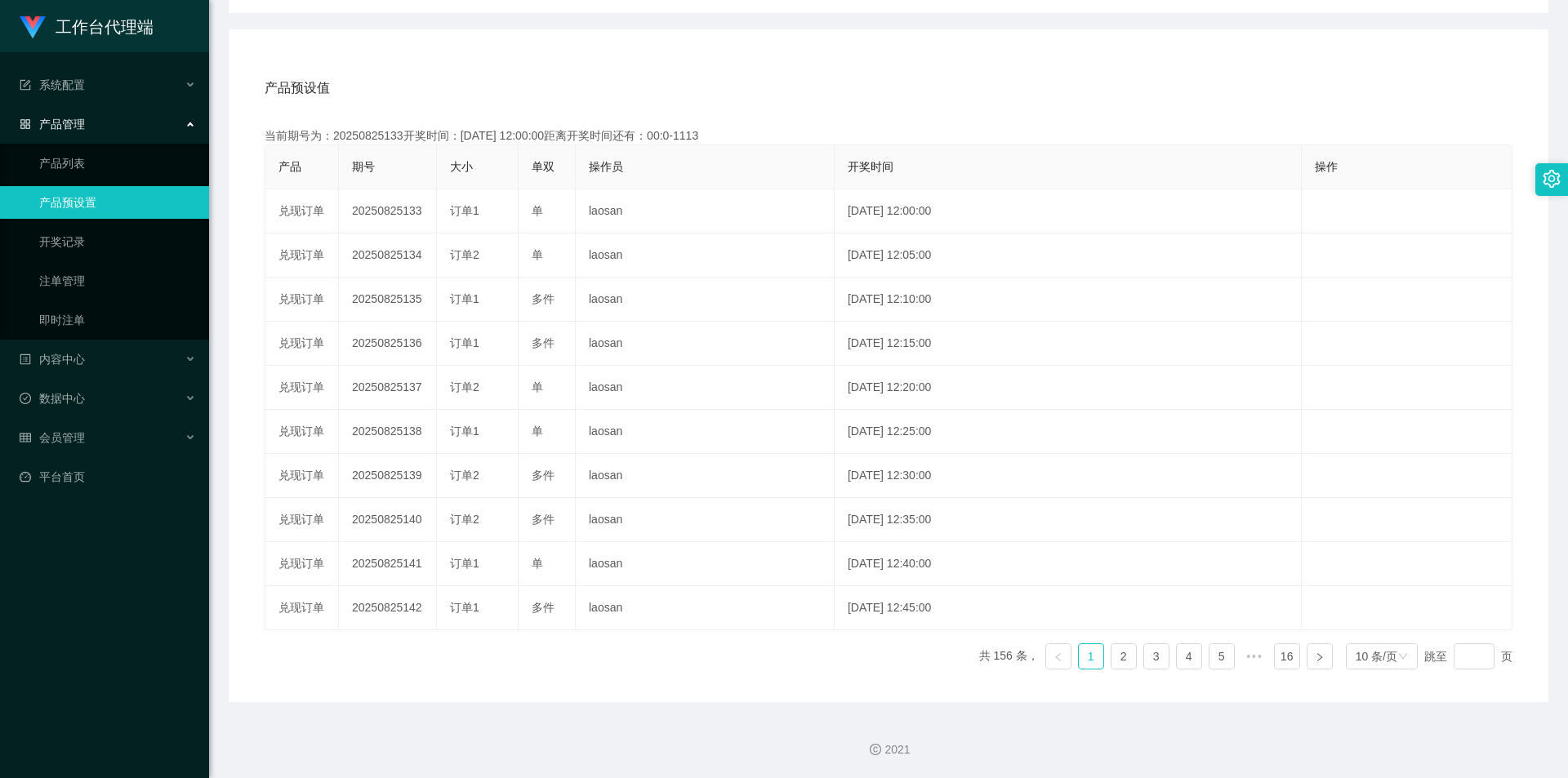
scroll to position [260, 0]
click at [94, 282] on link "注单管理" at bounding box center [117, 281] width 156 height 32
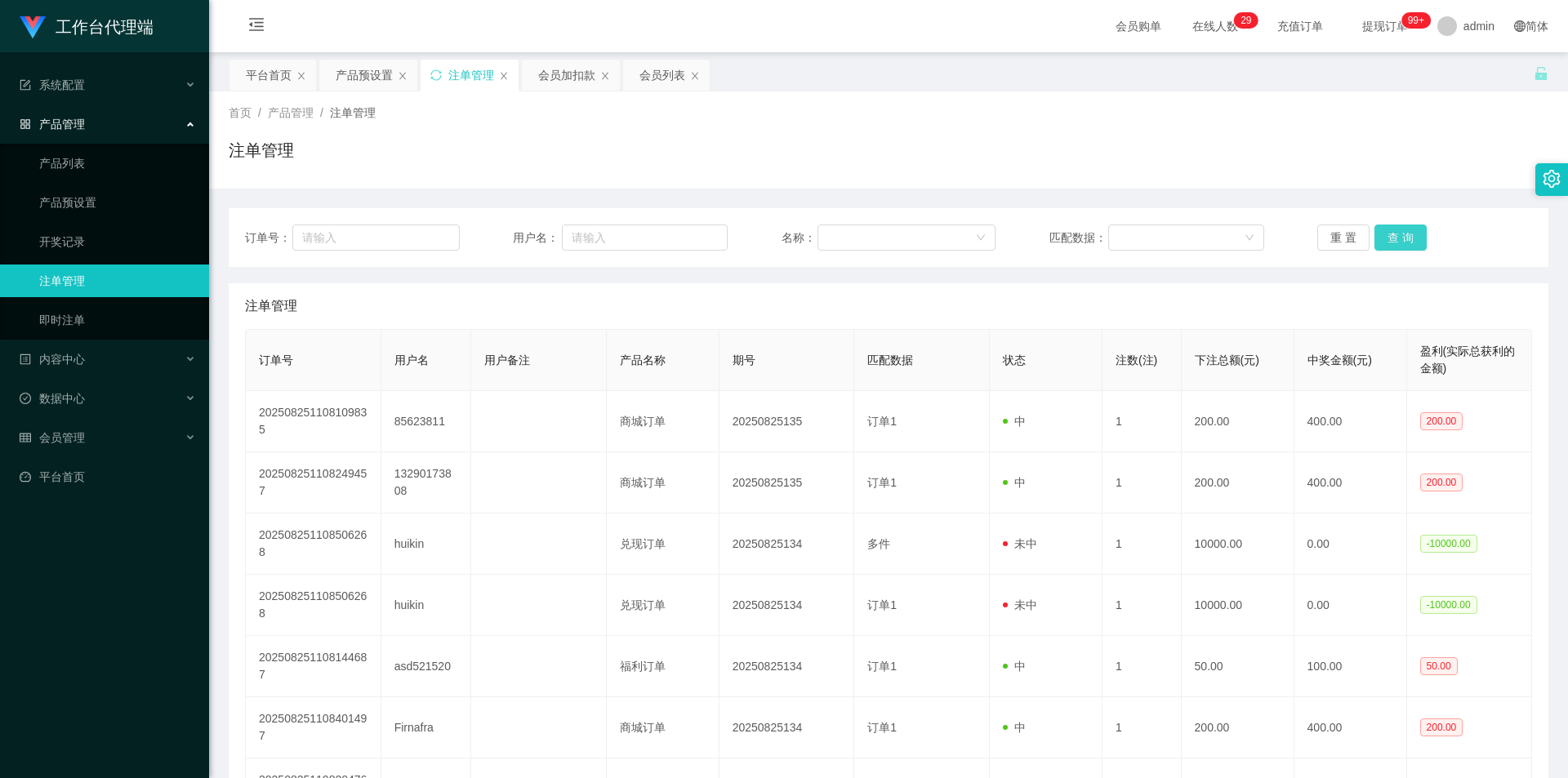
click at [725, 233] on button "查 询" at bounding box center [1400, 238] width 52 height 26
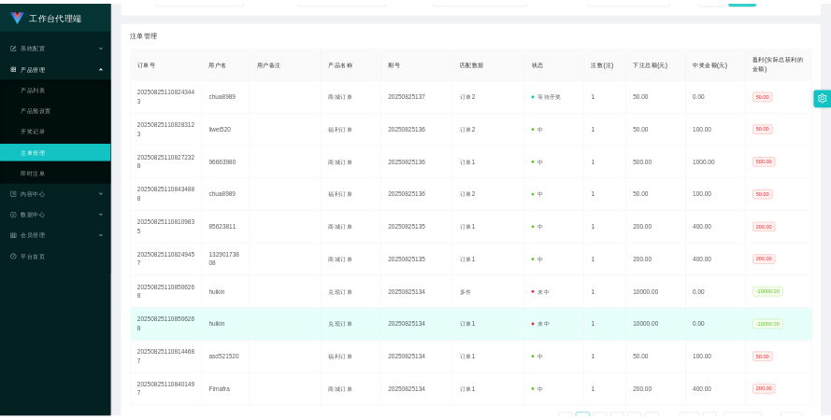
scroll to position [374, 0]
